Goal: Task Accomplishment & Management: Manage account settings

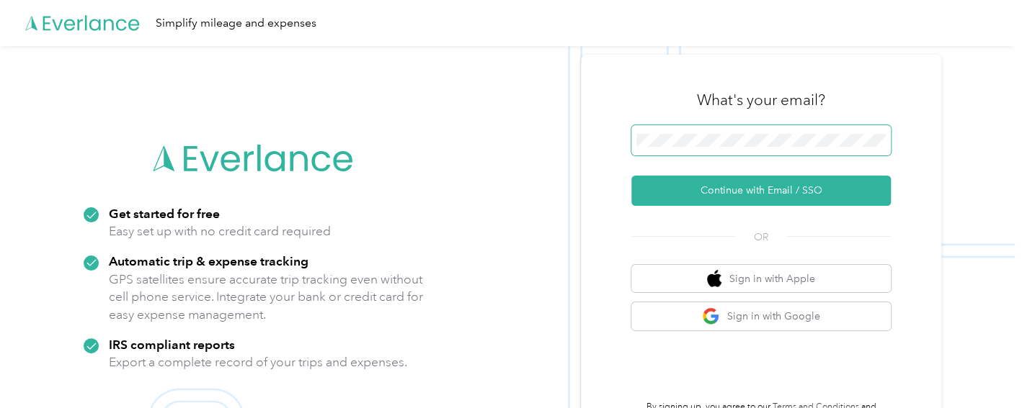
click at [732, 129] on span at bounding box center [760, 140] width 259 height 30
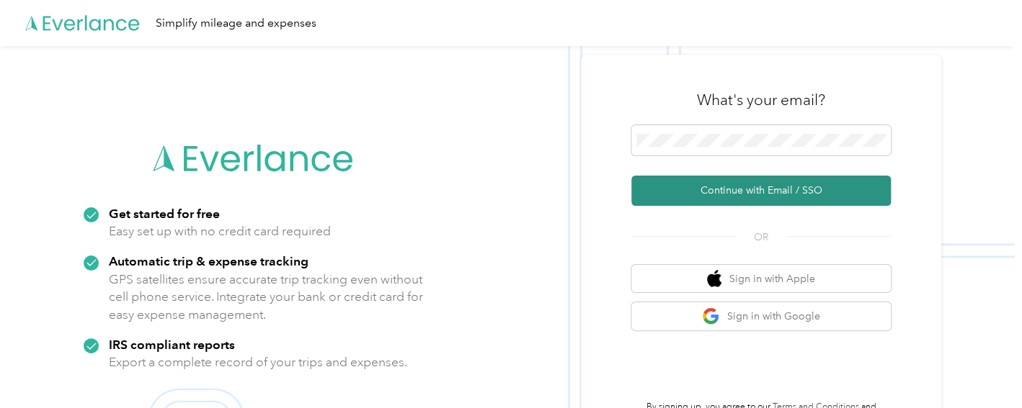
click at [718, 195] on button "Continue with Email / SSO" at bounding box center [760, 191] width 259 height 30
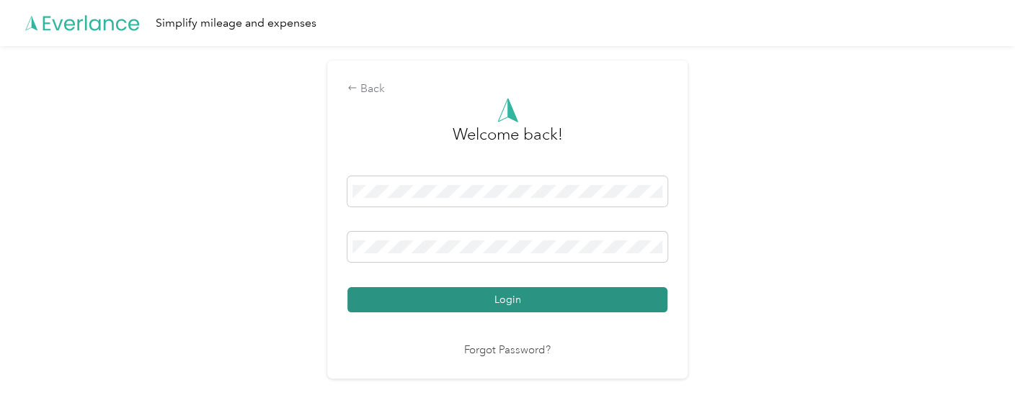
click at [533, 299] on button "Login" at bounding box center [507, 299] width 320 height 25
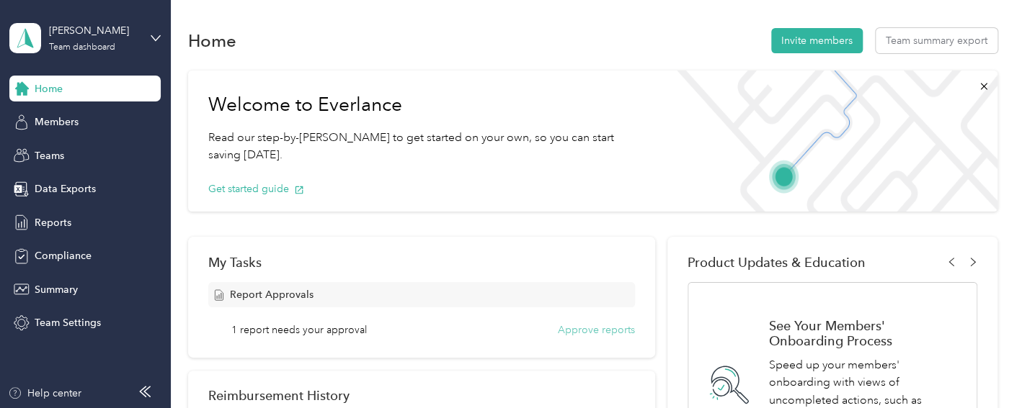
click at [600, 330] on button "Approve reports" at bounding box center [596, 330] width 77 height 15
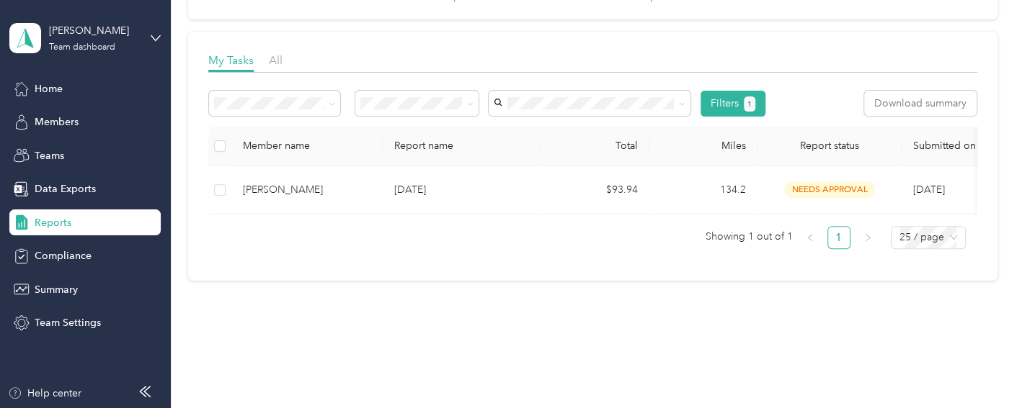
scroll to position [187, 0]
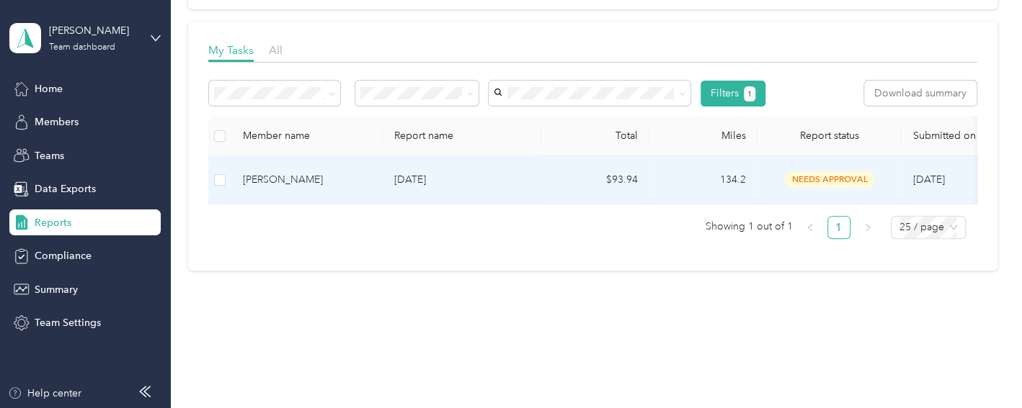
click at [430, 178] on p "[DATE]" at bounding box center [461, 180] width 135 height 16
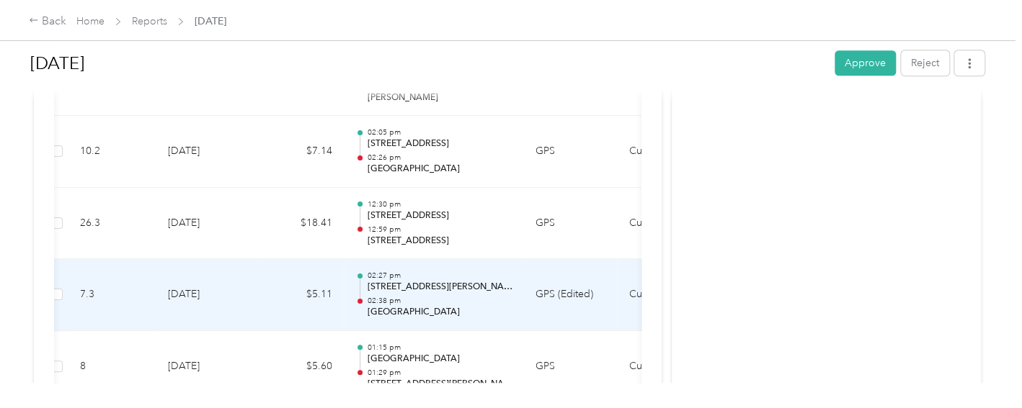
scroll to position [452, 0]
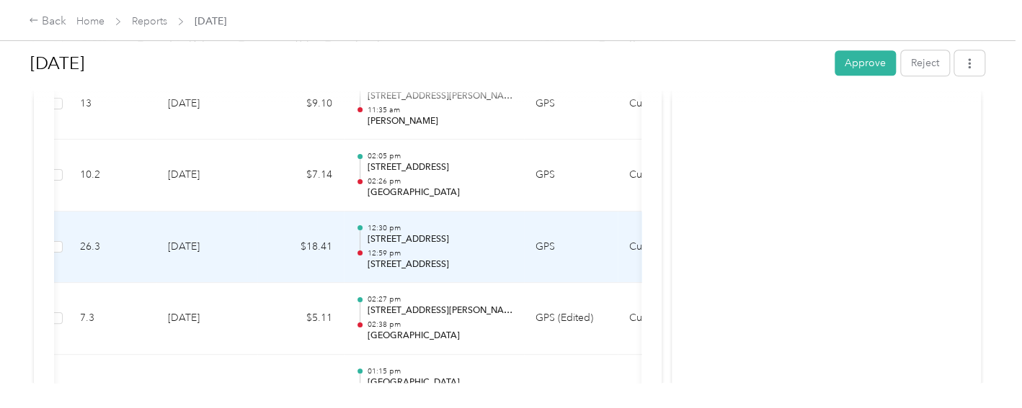
click at [452, 243] on p "[STREET_ADDRESS]" at bounding box center [440, 239] width 146 height 13
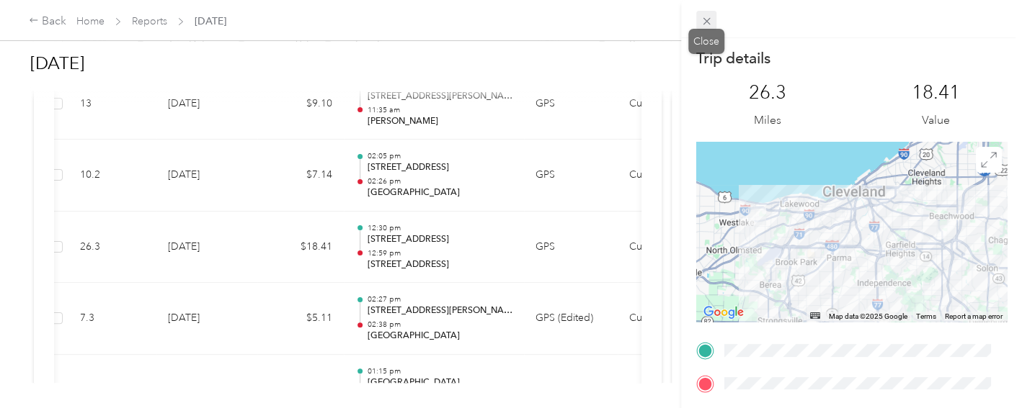
click at [704, 23] on icon at bounding box center [705, 21] width 7 height 7
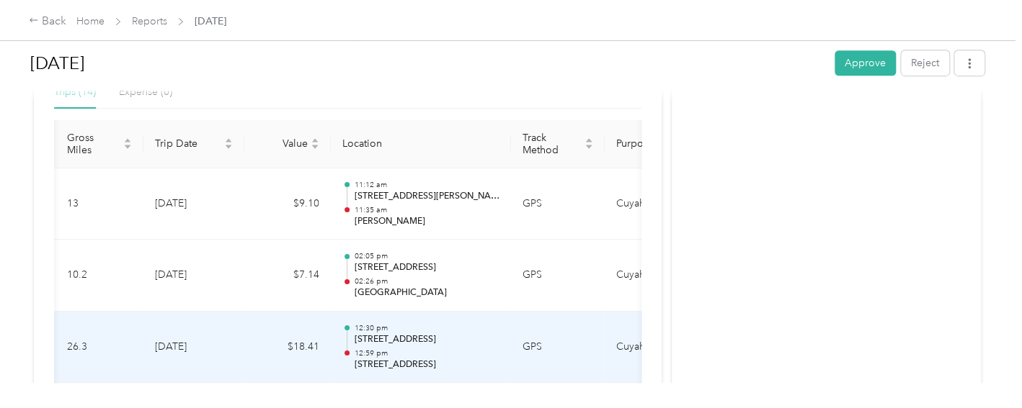
scroll to position [345, 0]
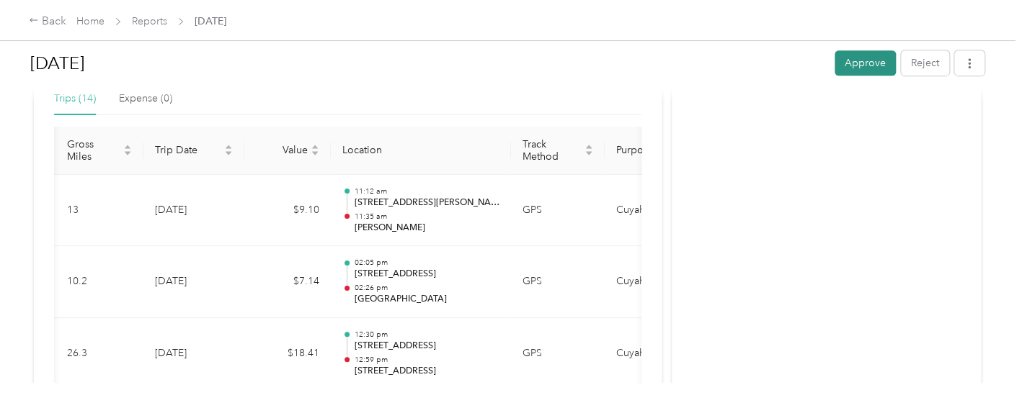
click at [858, 59] on button "Approve" at bounding box center [864, 62] width 61 height 25
